Goal: Information Seeking & Learning: Find specific fact

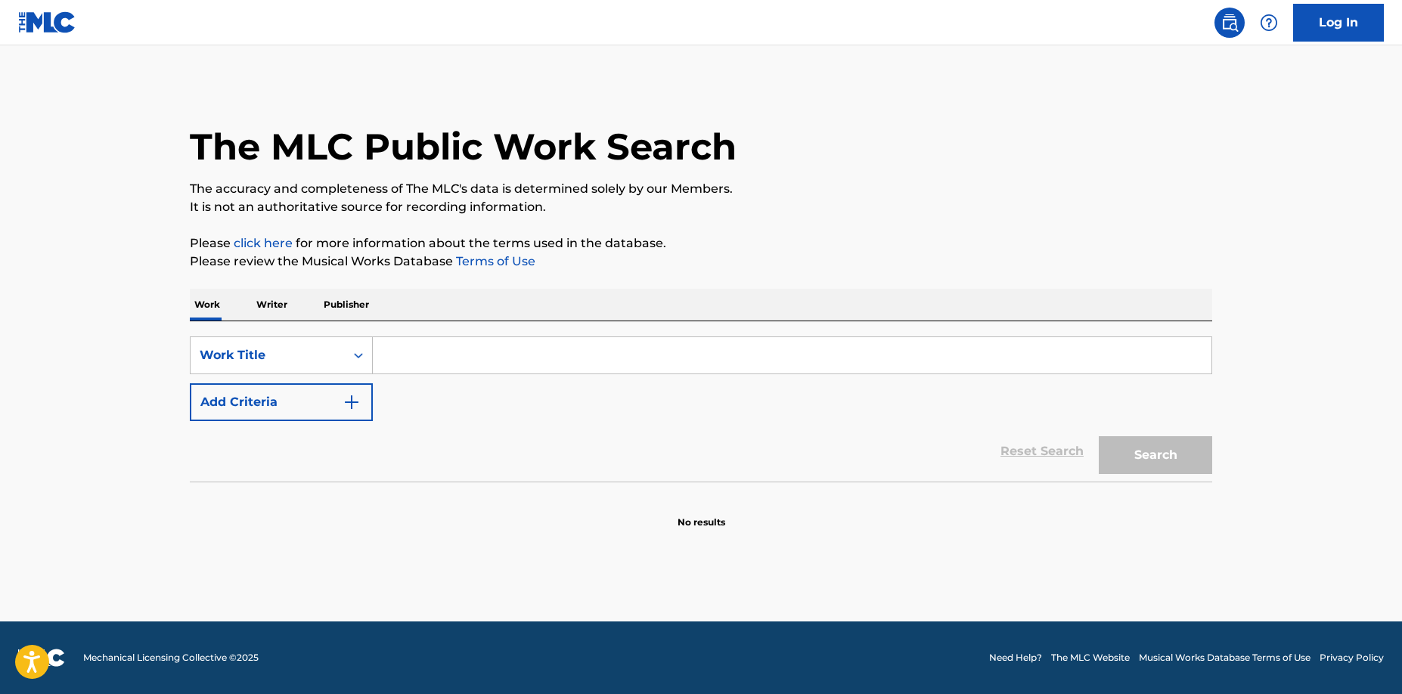
click at [337, 352] on div "Work Title" at bounding box center [268, 355] width 154 height 29
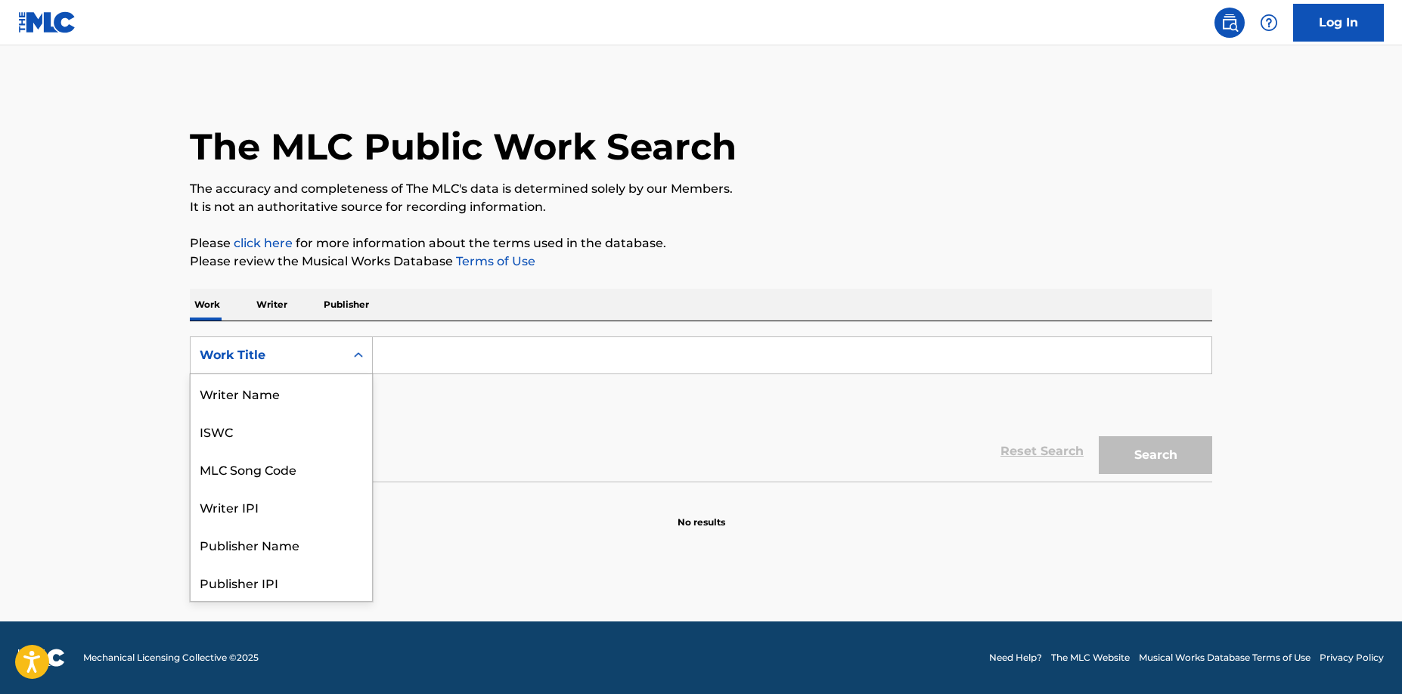
scroll to position [76, 0]
click at [280, 410] on div "MLC Song Code" at bounding box center [281, 393] width 181 height 38
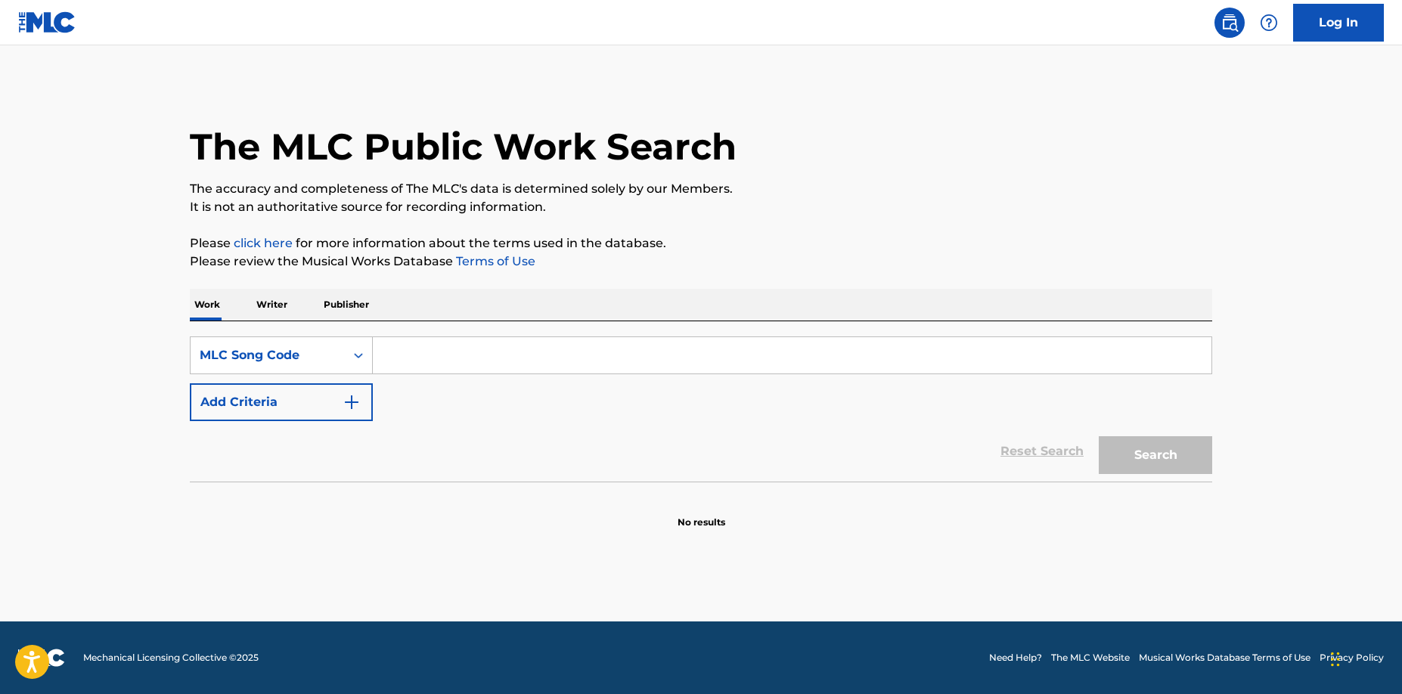
click at [402, 360] on input "Search Form" at bounding box center [792, 355] width 839 height 36
paste input "C3159N"
type input "C3159N"
click at [1197, 457] on button "Search" at bounding box center [1155, 455] width 113 height 38
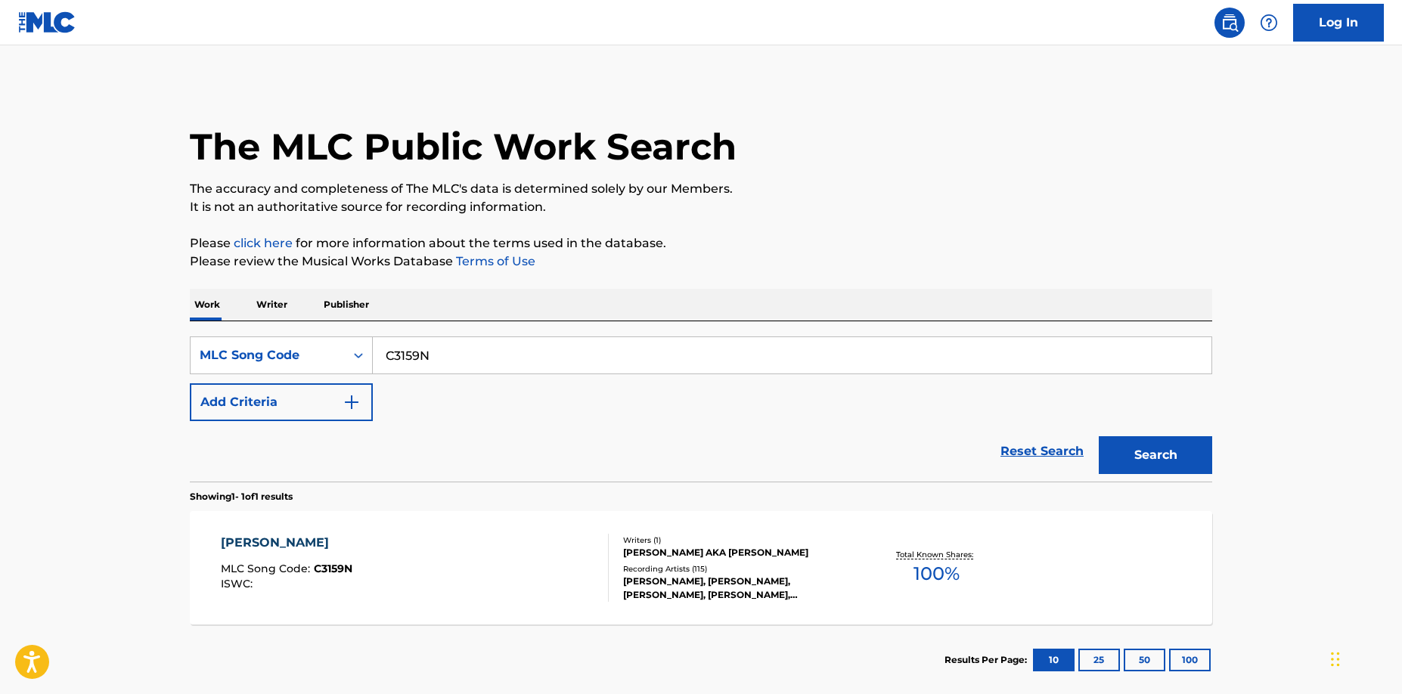
click at [725, 562] on div "Writers ( 1 ) [PERSON_NAME] AKA [PERSON_NAME] Recording Artists ( 115 ) [PERSON…" at bounding box center [730, 568] width 243 height 67
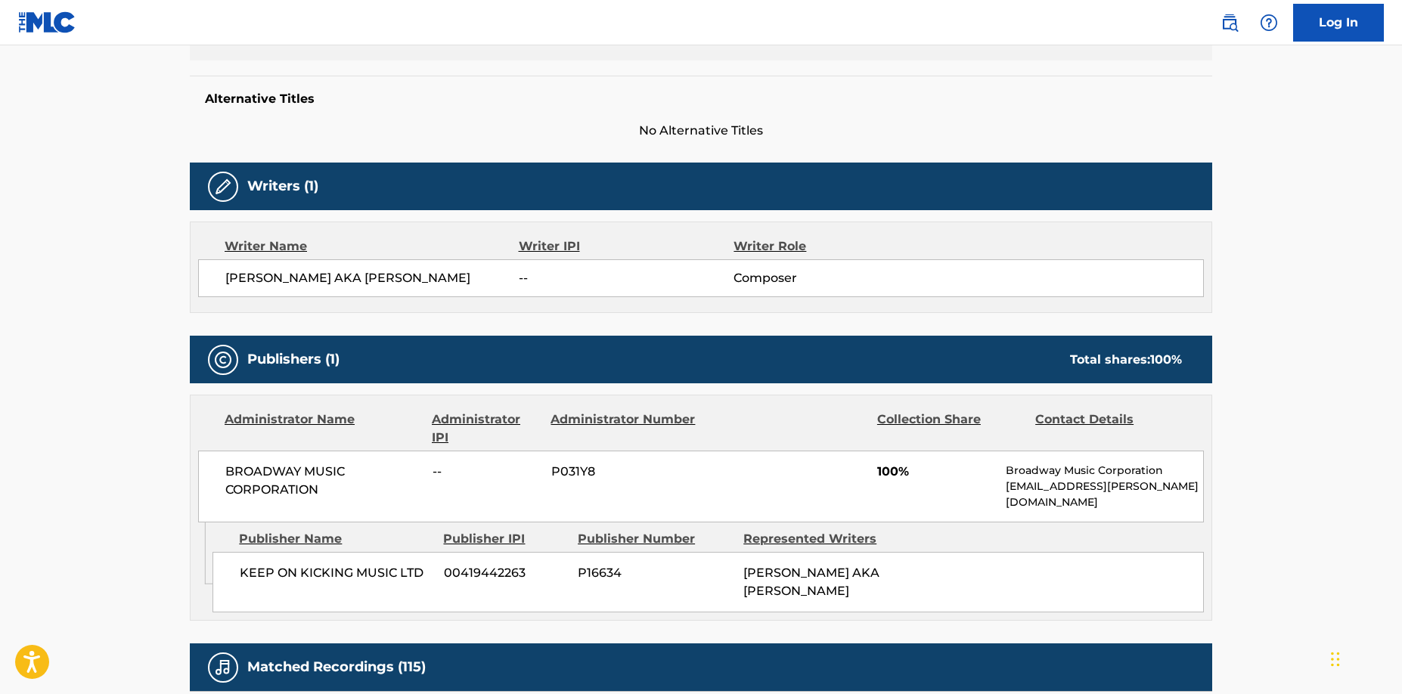
scroll to position [630, 0]
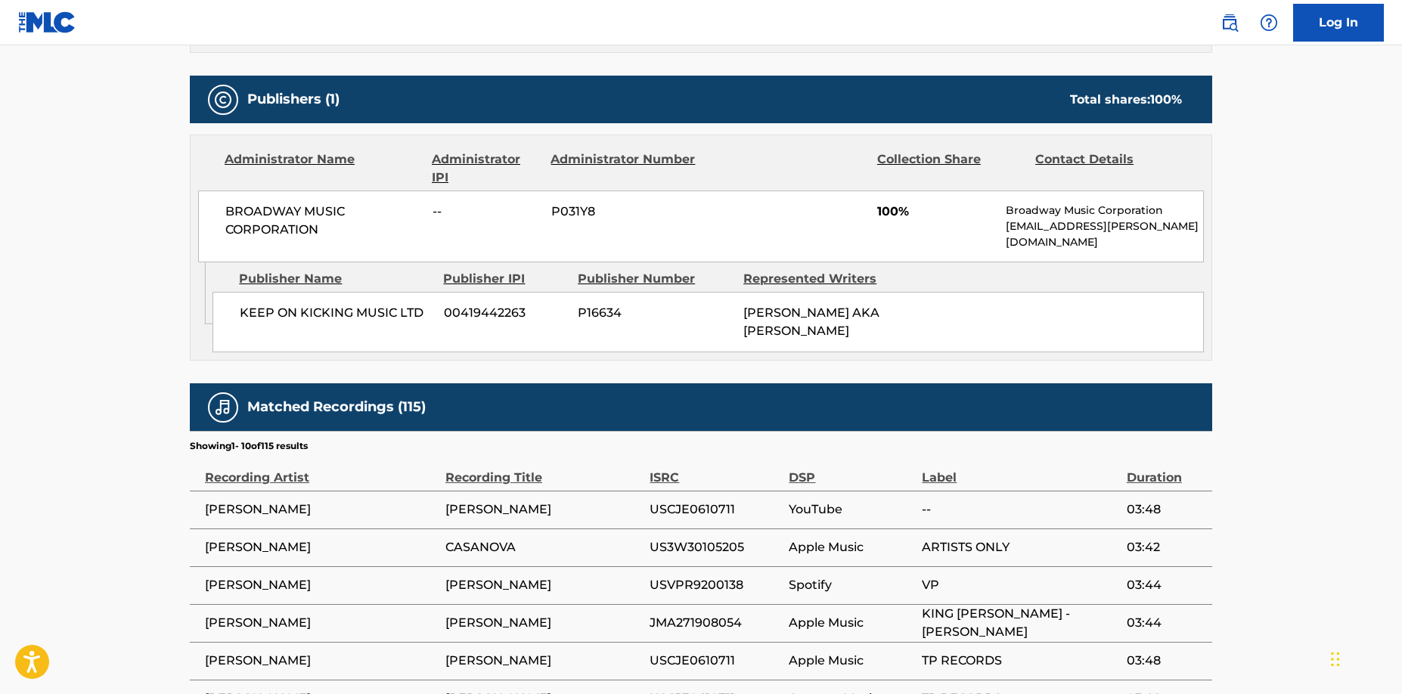
click at [1276, 620] on main "< Back to public search results Copy work link [PERSON_NAME] Work Detail Member…" at bounding box center [701, 181] width 1402 height 1532
